Goal: Information Seeking & Learning: Find specific fact

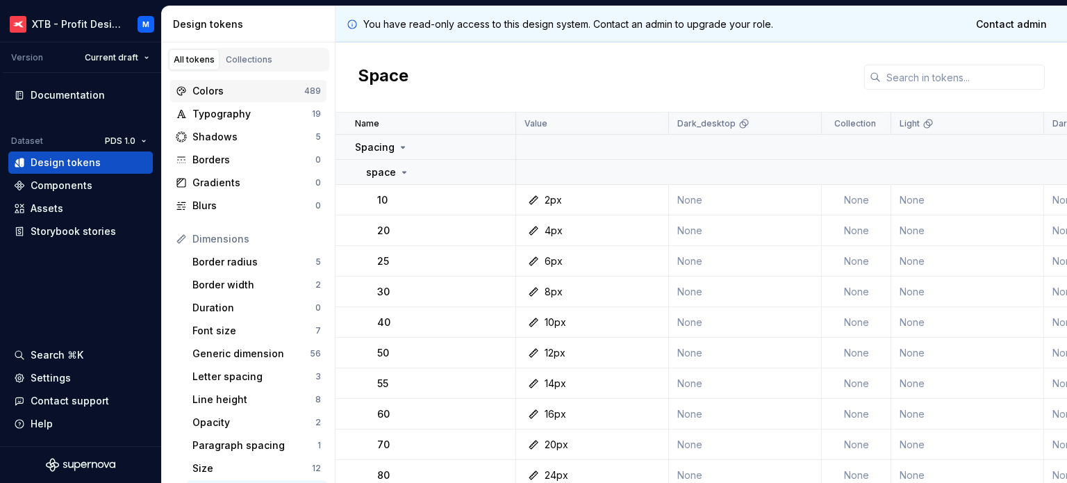
click at [217, 95] on div "Colors" at bounding box center [248, 91] width 112 height 14
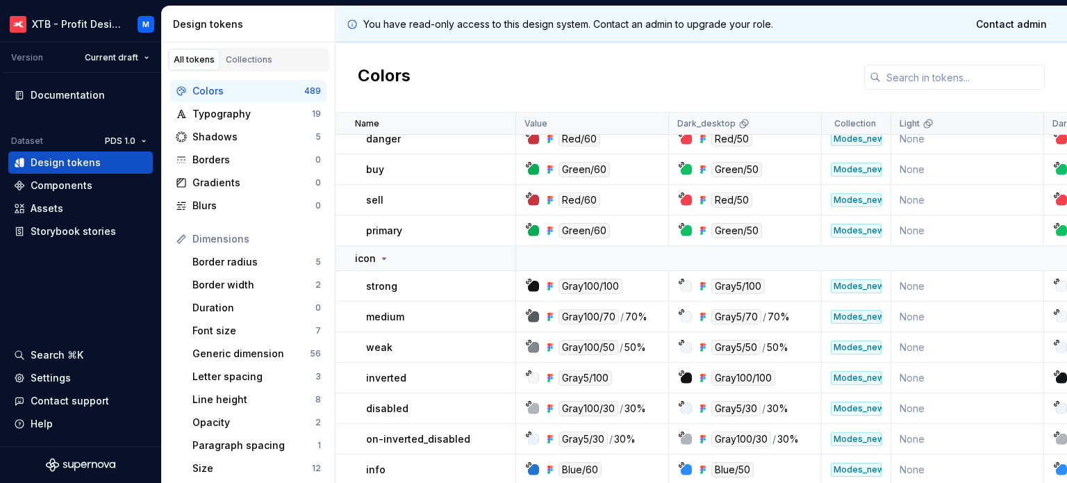
scroll to position [2431, 0]
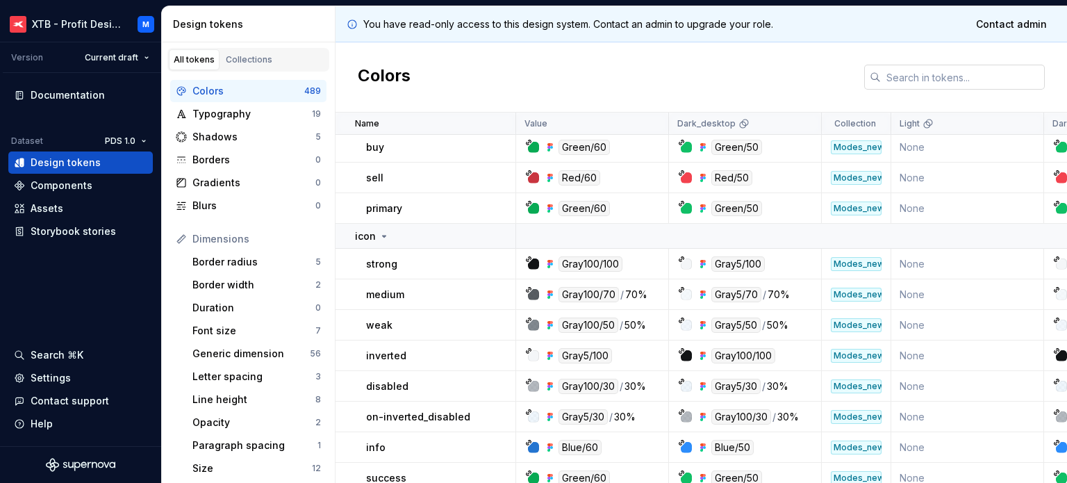
click at [947, 77] on input "text" at bounding box center [963, 77] width 164 height 25
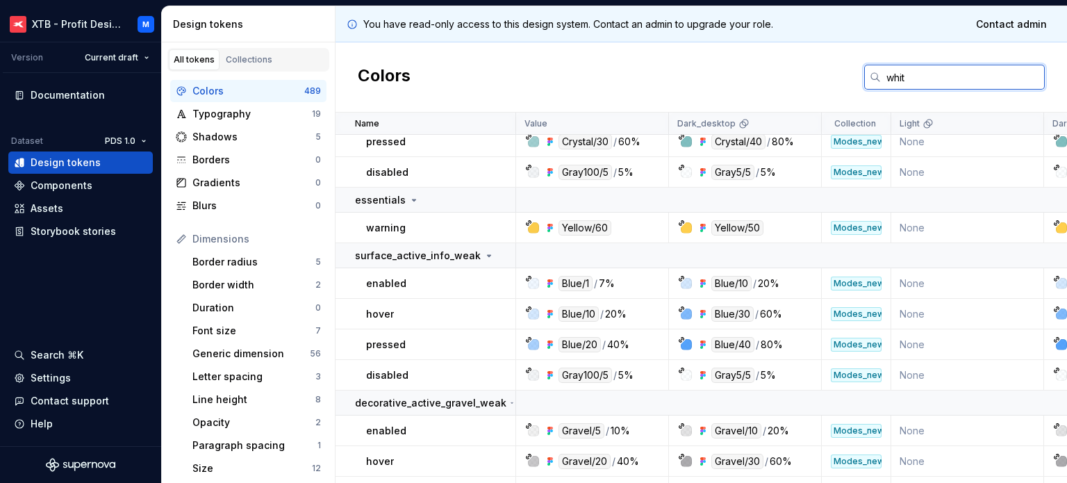
type input "white"
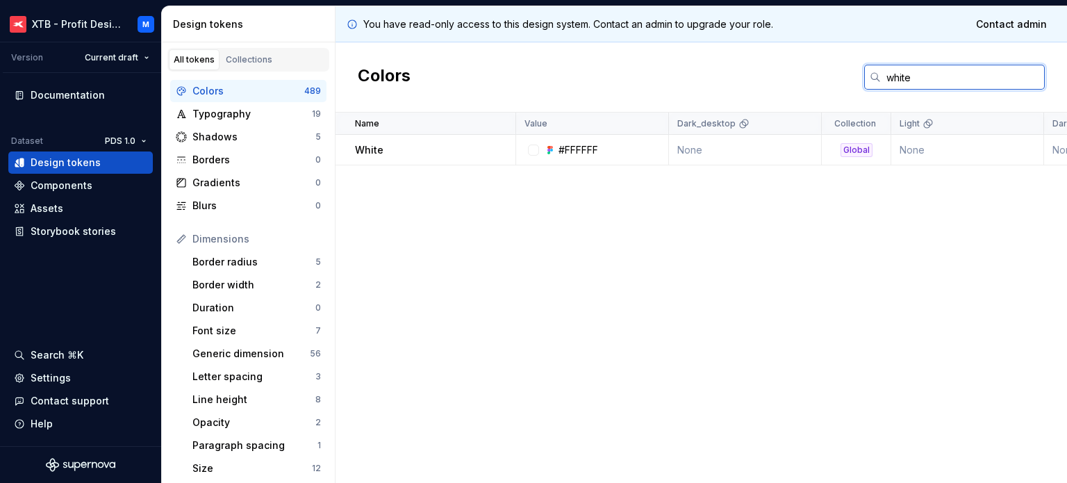
scroll to position [0, 0]
click at [948, 72] on input "white" at bounding box center [963, 77] width 164 height 25
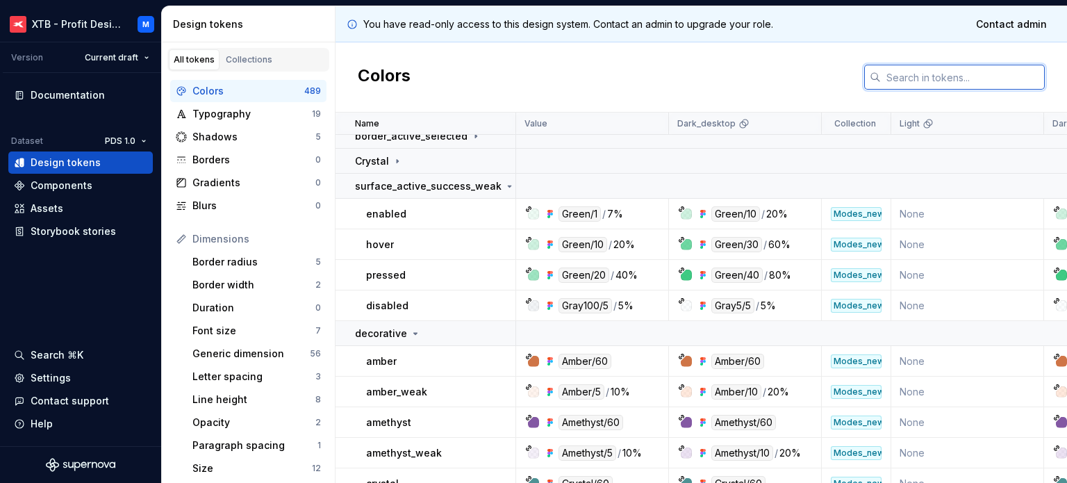
scroll to position [2154, 0]
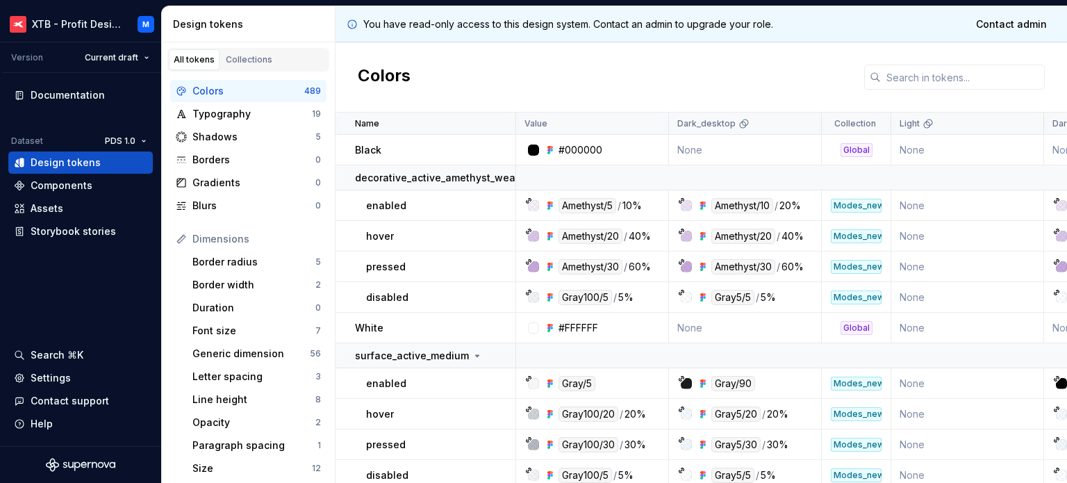
click at [179, 60] on div "All tokens" at bounding box center [194, 59] width 41 height 11
click at [372, 326] on p "White" at bounding box center [369, 328] width 28 height 14
click at [982, 88] on input "text" at bounding box center [963, 77] width 164 height 25
